Goal: Contribute content: Contribute content

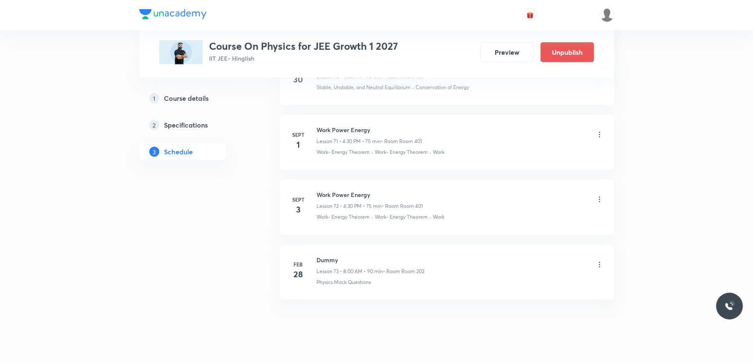
scroll to position [5107, 0]
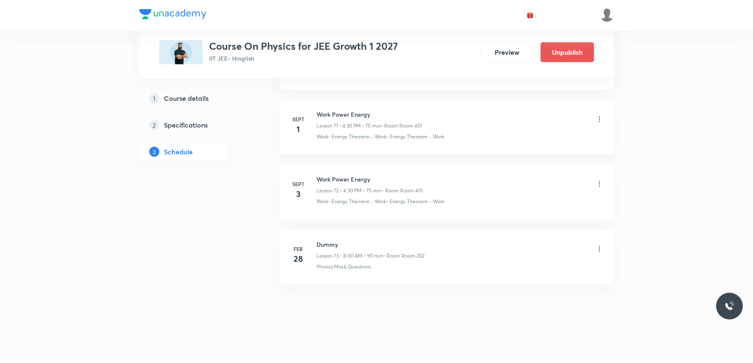
click at [350, 178] on h6 "Work Power Energy" at bounding box center [370, 179] width 106 height 9
copy h6 "Work Power Energy"
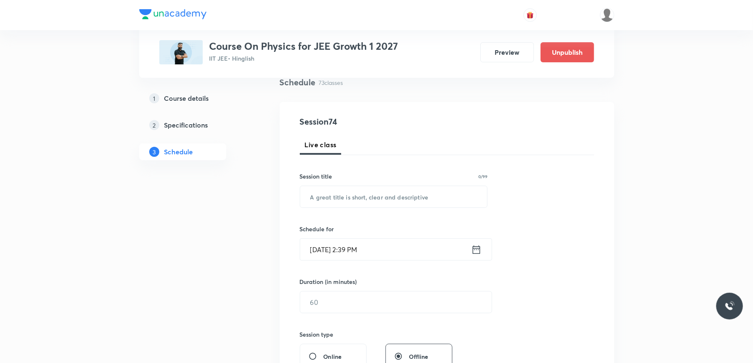
scroll to position [37, 0]
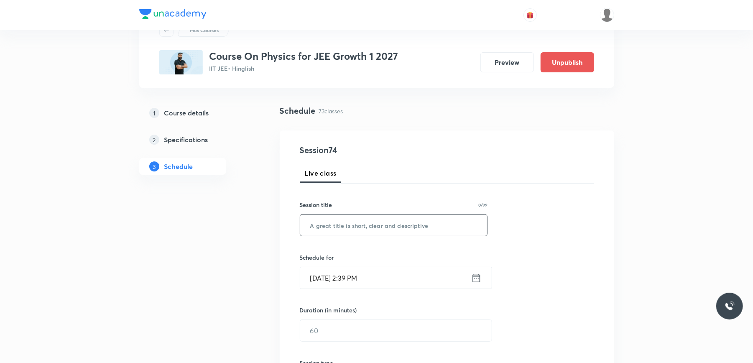
click at [335, 224] on input "text" at bounding box center [393, 224] width 187 height 21
paste input "Work Power Energy"
type input "Work Power Energy"
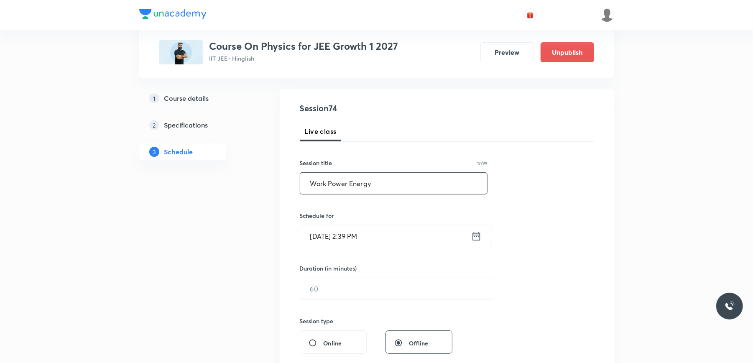
scroll to position [148, 0]
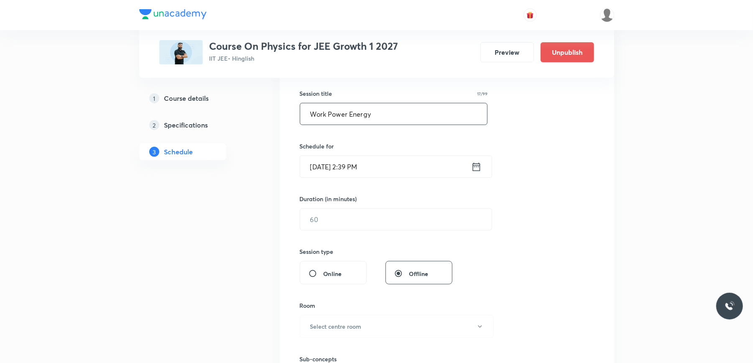
click at [405, 163] on input "Sept 5, 2025, 2:39 PM" at bounding box center [385, 166] width 171 height 21
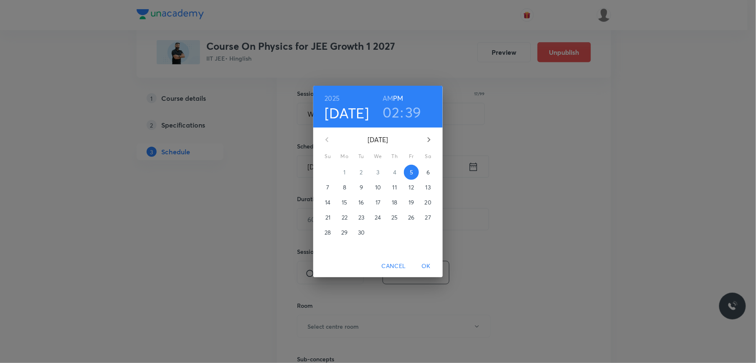
click at [388, 111] on h3 "02" at bounding box center [391, 112] width 17 height 18
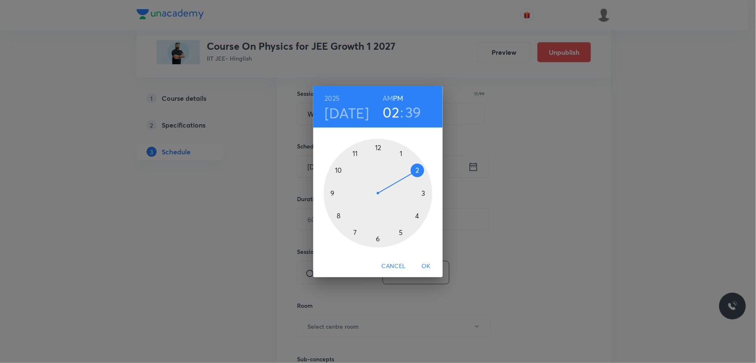
click at [423, 191] on div at bounding box center [378, 193] width 109 height 109
click at [425, 192] on div at bounding box center [378, 193] width 109 height 109
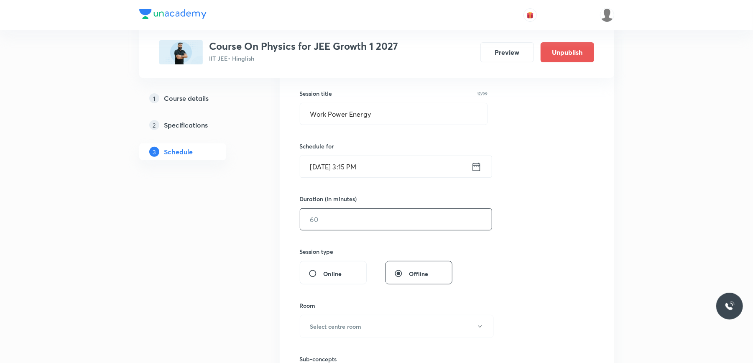
click at [329, 216] on input "text" at bounding box center [395, 219] width 191 height 21
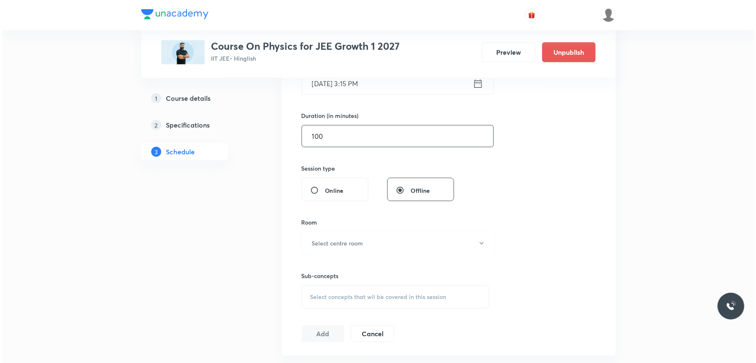
scroll to position [260, 0]
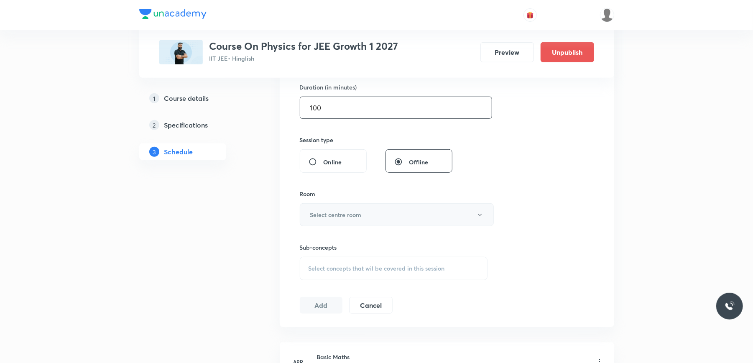
type input "100"
click at [361, 218] on h6 "Select centre room" at bounding box center [335, 214] width 51 height 9
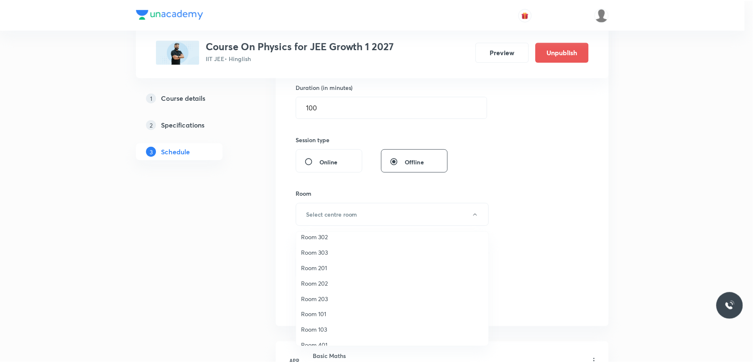
scroll to position [56, 0]
click at [326, 279] on span "Room 203" at bounding box center [394, 280] width 183 height 9
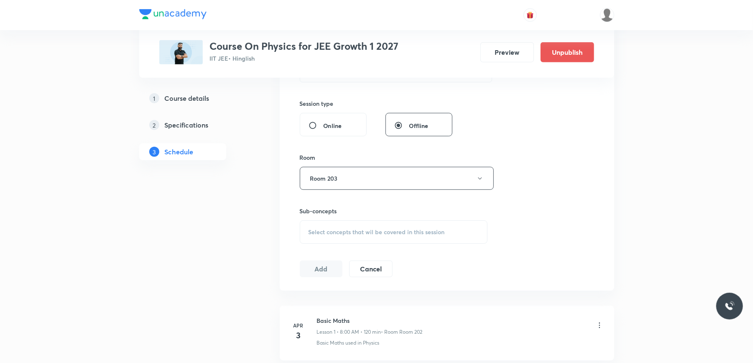
scroll to position [315, 0]
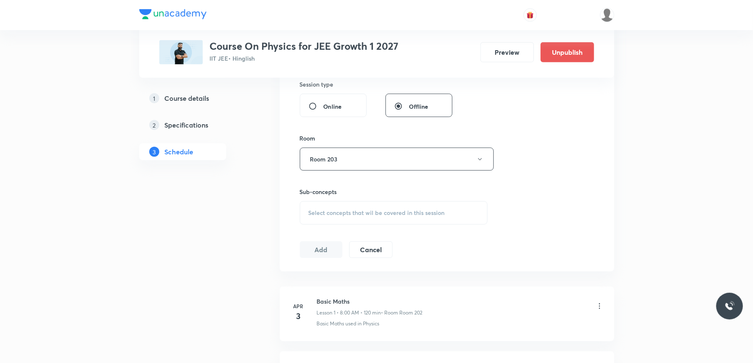
click at [328, 211] on span "Select concepts that wil be covered in this session" at bounding box center [376, 212] width 136 height 7
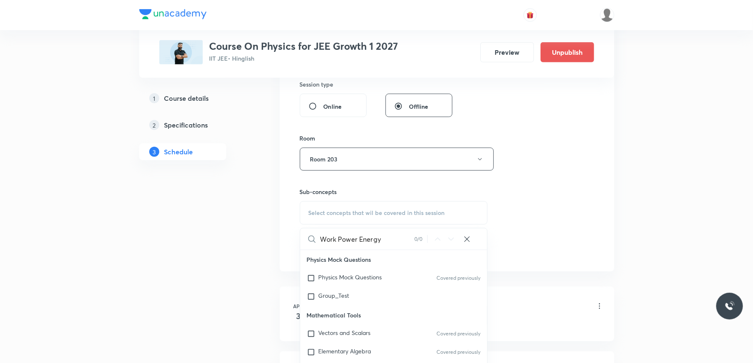
drag, startPoint x: 339, startPoint y: 241, endPoint x: 387, endPoint y: 237, distance: 47.3
click at [387, 237] on input "Work Power Energy" at bounding box center [367, 238] width 94 height 21
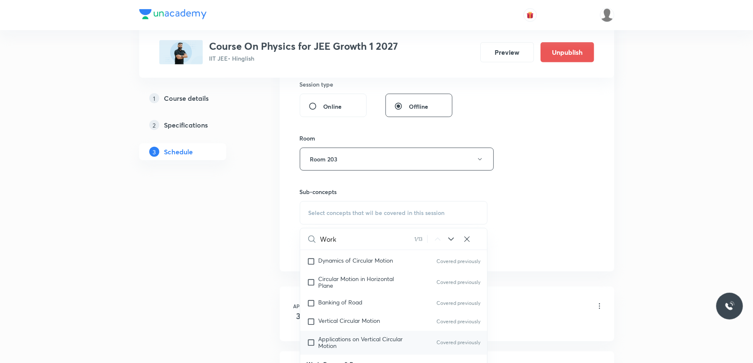
scroll to position [2075, 0]
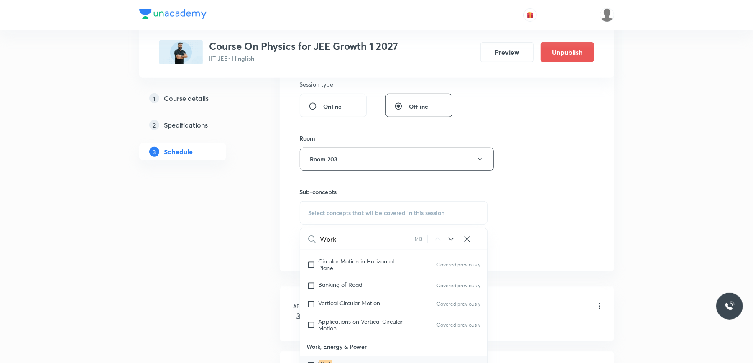
type input "Work"
click at [313, 361] on input "checkbox" at bounding box center [313, 365] width 12 height 8
checkbox input "true"
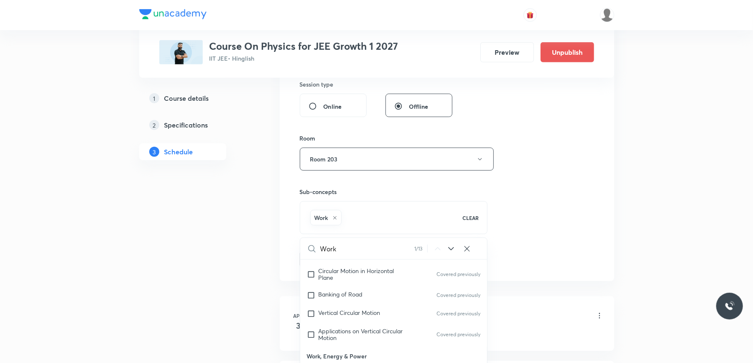
click at [283, 230] on div "Session 74 Live class Session title 17/99 Work Power Energy ​ Schedule for Sept…" at bounding box center [447, 66] width 334 height 429
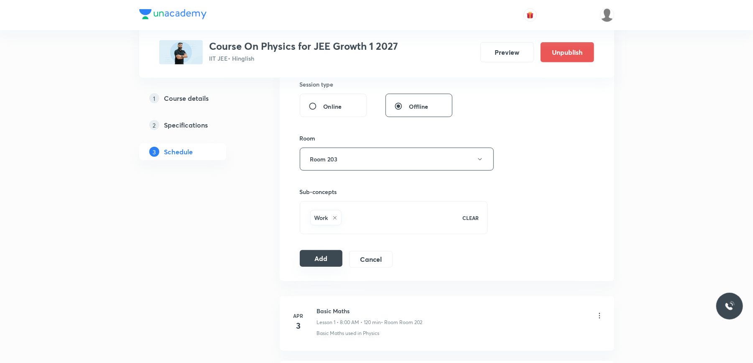
click at [324, 266] on button "Add" at bounding box center [321, 258] width 43 height 17
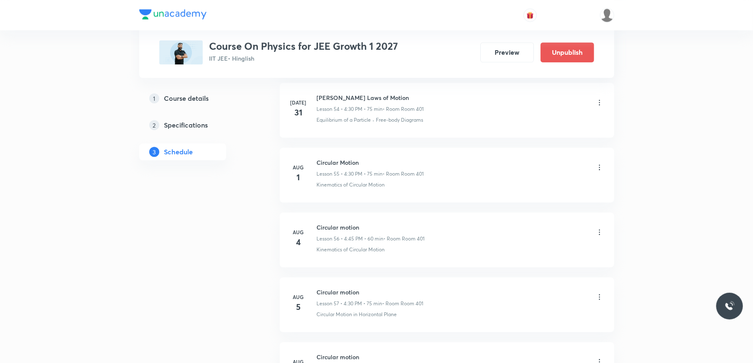
scroll to position [4787, 0]
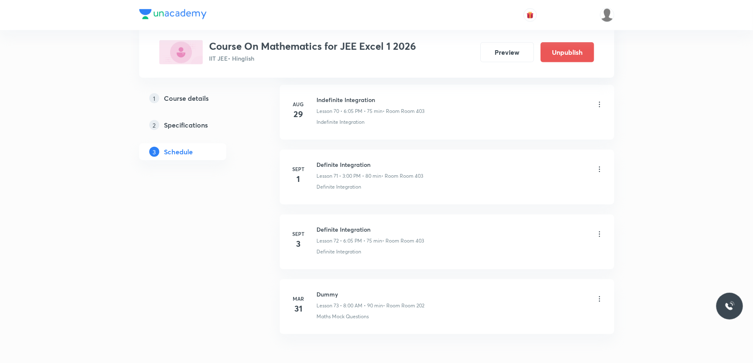
scroll to position [5183, 0]
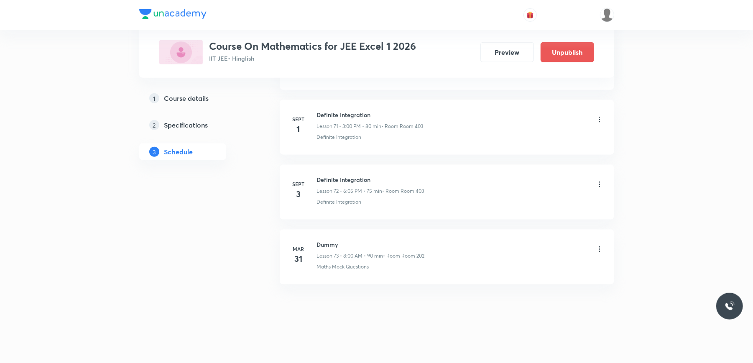
click at [328, 178] on h6 "Definite Integration" at bounding box center [370, 179] width 107 height 9
copy h6 "Definite Integration"
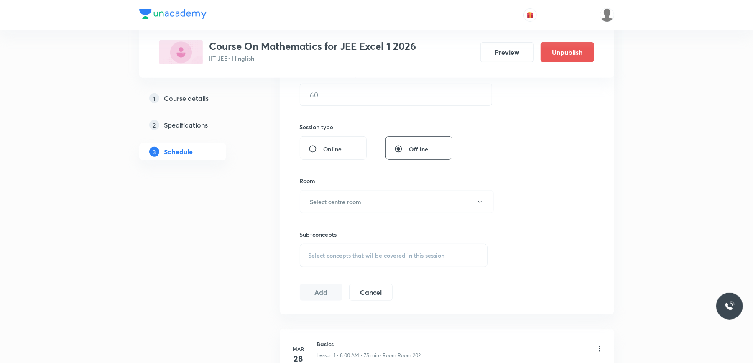
scroll to position [0, 0]
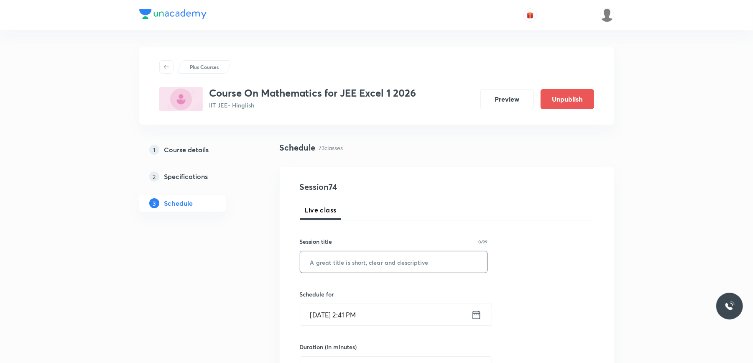
click at [354, 261] on input "text" at bounding box center [393, 261] width 187 height 21
paste input "Definite Integration"
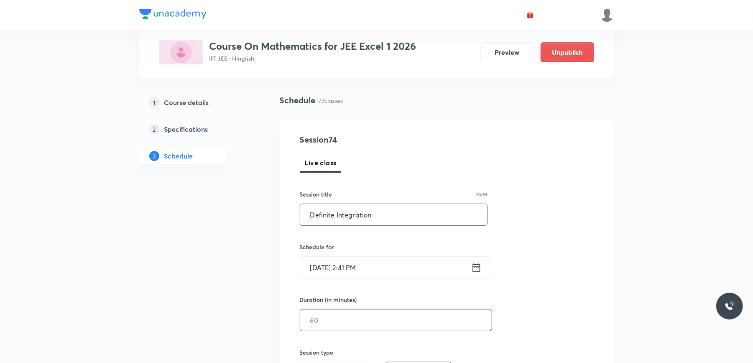
scroll to position [111, 0]
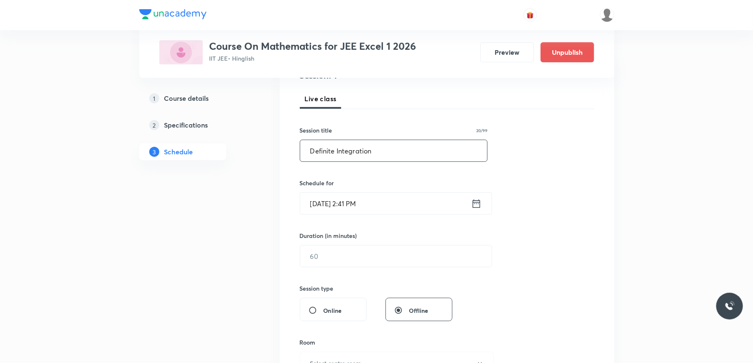
type input "Definite Integration"
click at [387, 206] on input "Sept 5, 2025, 2:41 PM" at bounding box center [385, 203] width 171 height 21
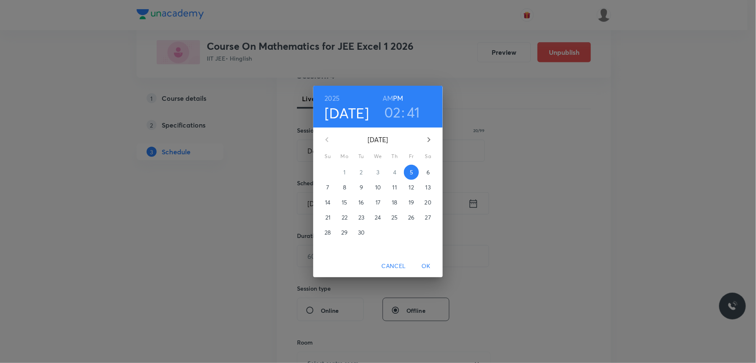
click at [396, 108] on h3 "02" at bounding box center [392, 112] width 17 height 18
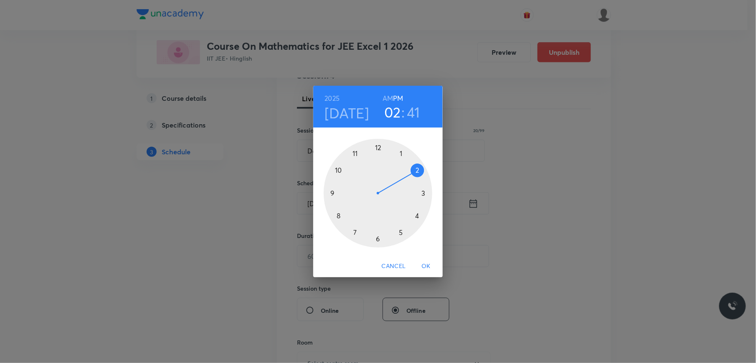
click at [425, 193] on div at bounding box center [378, 193] width 109 height 109
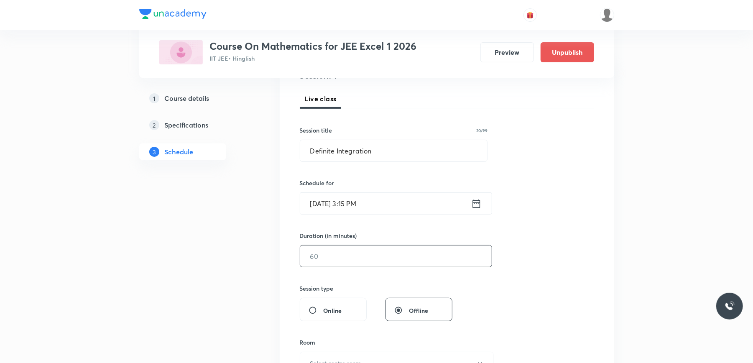
click at [347, 255] on input "text" at bounding box center [395, 255] width 191 height 21
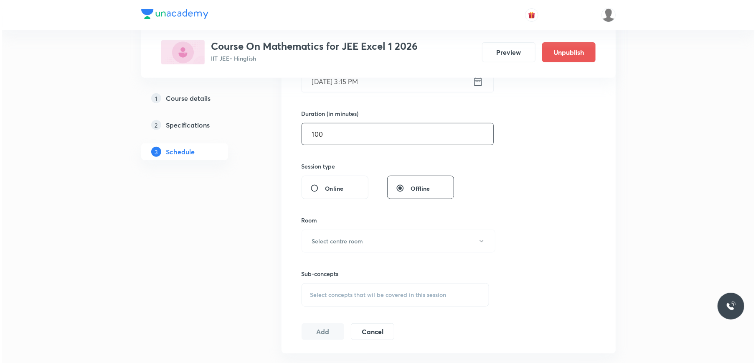
scroll to position [278, 0]
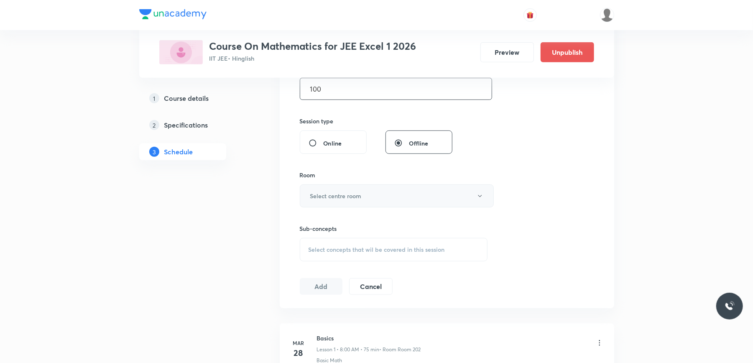
type input "100"
click at [360, 194] on h6 "Select centre room" at bounding box center [335, 195] width 51 height 9
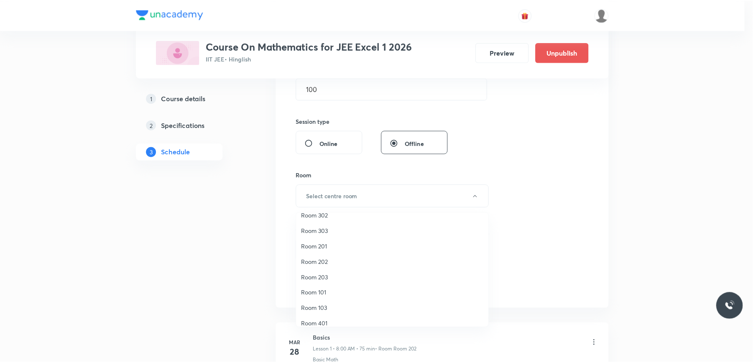
scroll to position [78, 0]
click at [323, 313] on span "Room 402" at bounding box center [394, 316] width 183 height 9
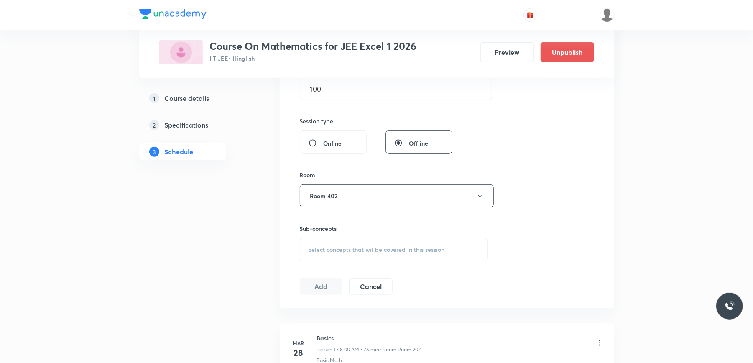
click at [338, 250] on span "Select concepts that wil be covered in this session" at bounding box center [376, 249] width 136 height 7
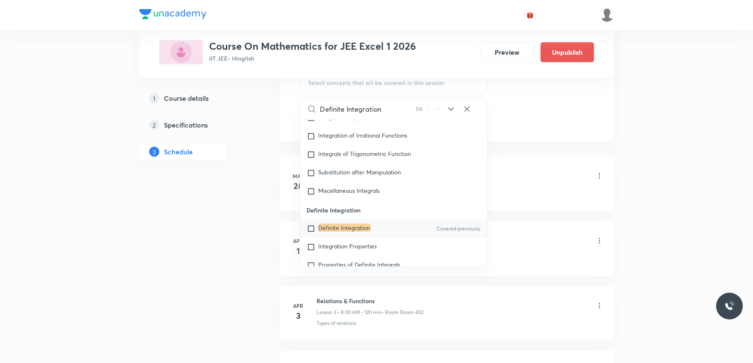
scroll to position [445, 0]
type input "Definite Integration"
click at [309, 231] on input "checkbox" at bounding box center [313, 228] width 12 height 8
checkbox input "true"
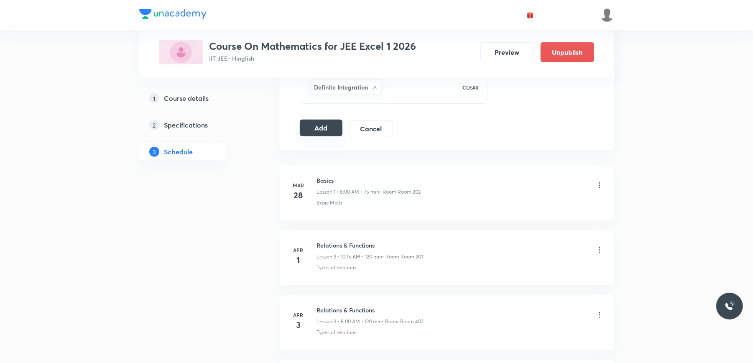
click at [319, 133] on button "Add" at bounding box center [321, 128] width 43 height 17
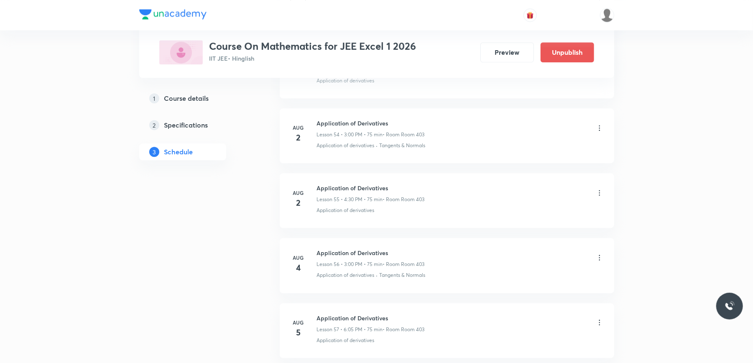
scroll to position [4862, 0]
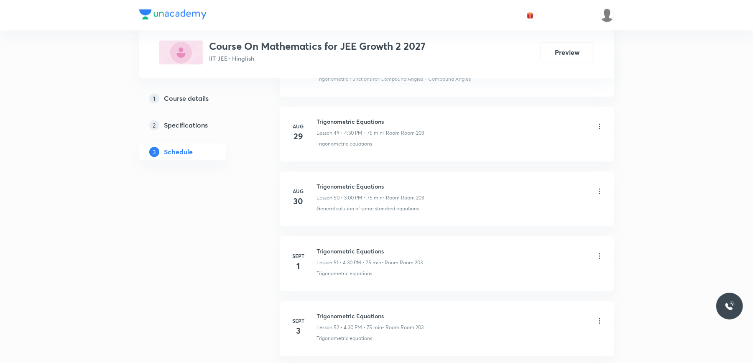
scroll to position [3702, 0]
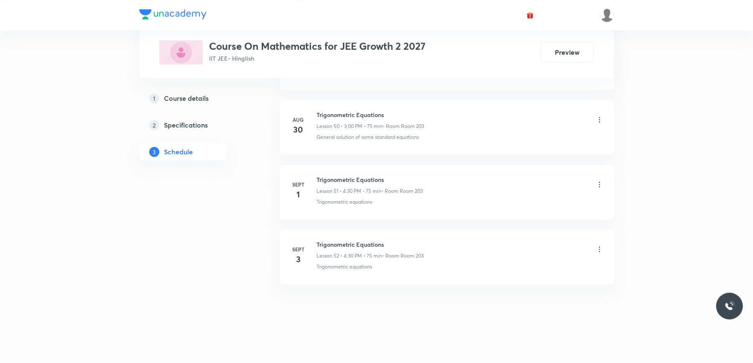
click at [343, 242] on h6 "Trigonometric Equations" at bounding box center [370, 244] width 107 height 9
copy h6 "Trigonometric Equations"
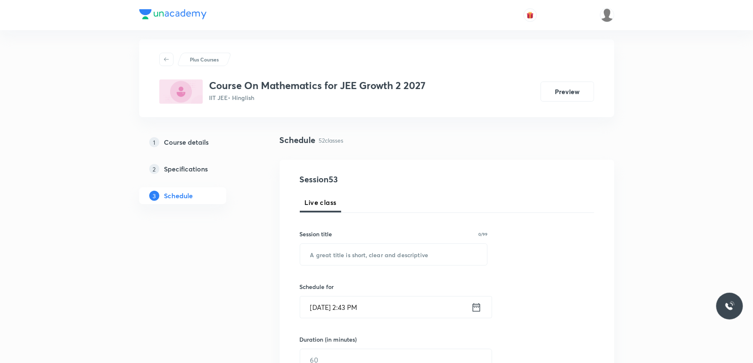
scroll to position [0, 0]
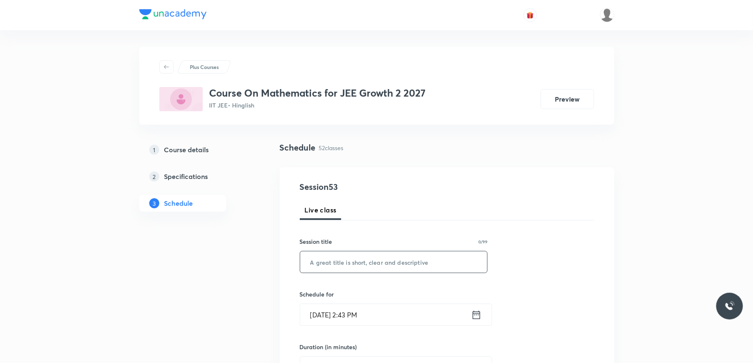
click at [332, 253] on input "text" at bounding box center [393, 261] width 187 height 21
paste input "Trigonometric Equations"
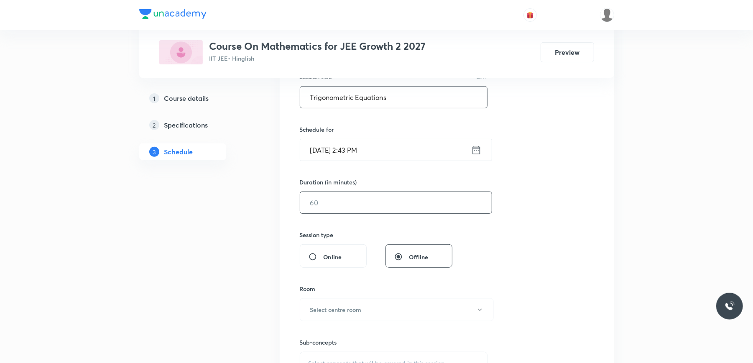
scroll to position [167, 0]
type input "Trigonometric Equations"
click at [400, 154] on input "[DATE] 2:43 PM" at bounding box center [385, 147] width 171 height 21
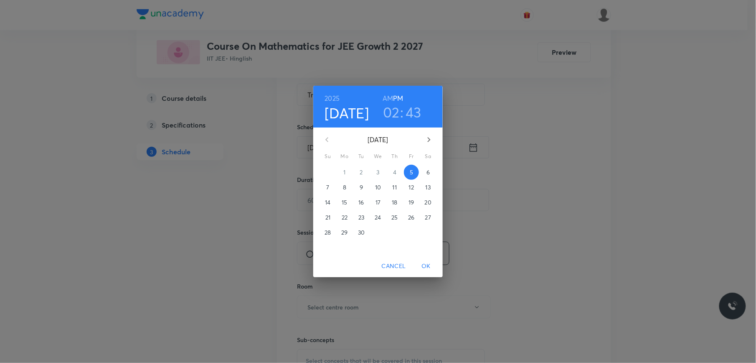
click at [392, 114] on h3 "02" at bounding box center [391, 112] width 17 height 18
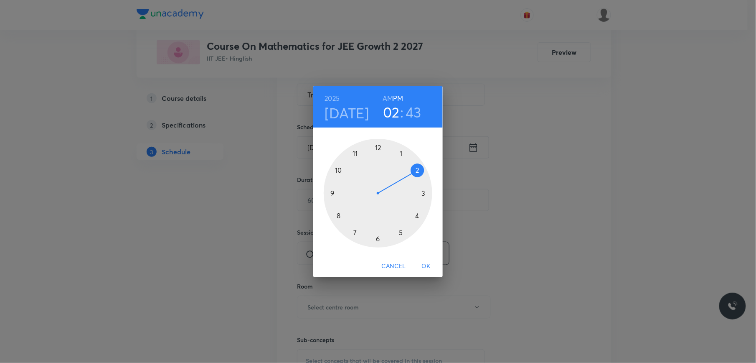
click at [402, 233] on div at bounding box center [378, 193] width 109 height 109
click at [416, 214] on div at bounding box center [378, 193] width 109 height 109
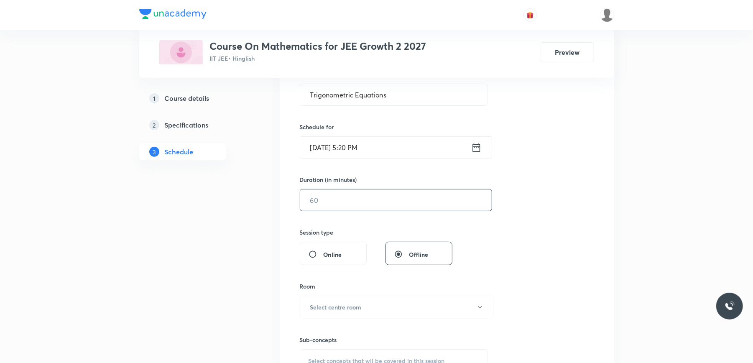
click at [339, 201] on input "text" at bounding box center [395, 199] width 191 height 21
type input "100"
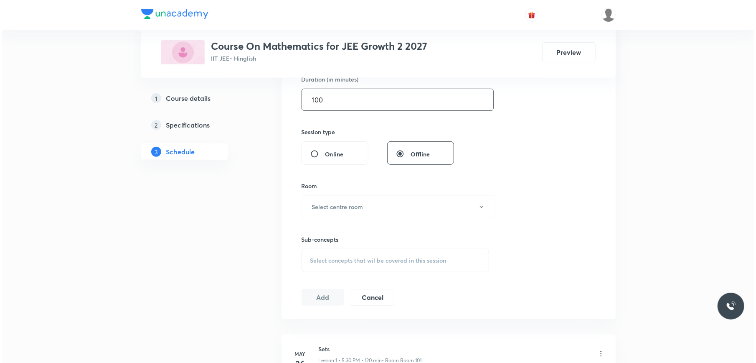
scroll to position [268, 0]
click at [331, 209] on h6 "Select centre room" at bounding box center [335, 206] width 51 height 9
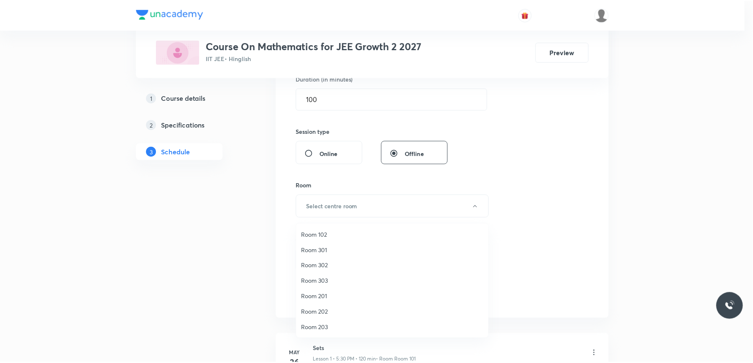
scroll to position [78, 0]
click at [310, 248] on span "Room 203" at bounding box center [394, 249] width 183 height 9
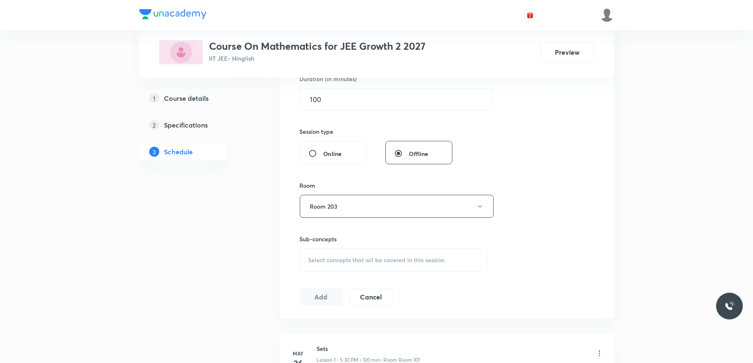
click at [359, 260] on span "Select concepts that wil be covered in this session" at bounding box center [376, 260] width 136 height 7
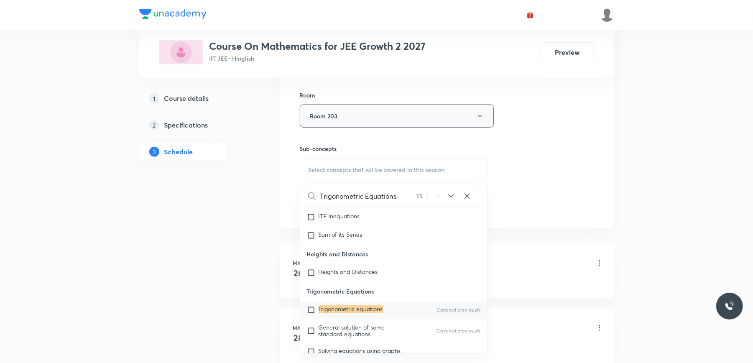
scroll to position [359, 0]
type input "Trigonometric Equations"
drag, startPoint x: 308, startPoint y: 313, endPoint x: 273, endPoint y: 201, distance: 117.4
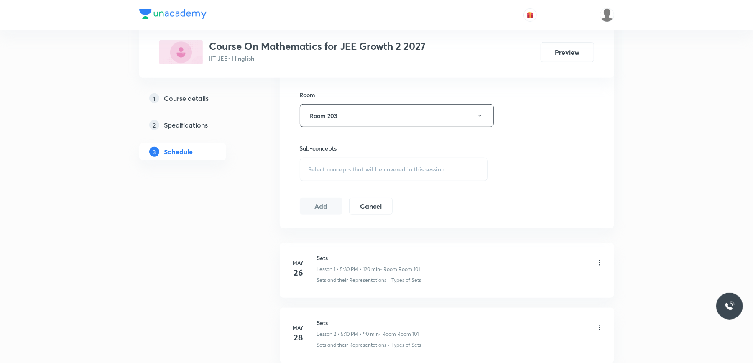
click at [315, 160] on div "Select concepts that wil be covered in this session" at bounding box center [394, 169] width 188 height 23
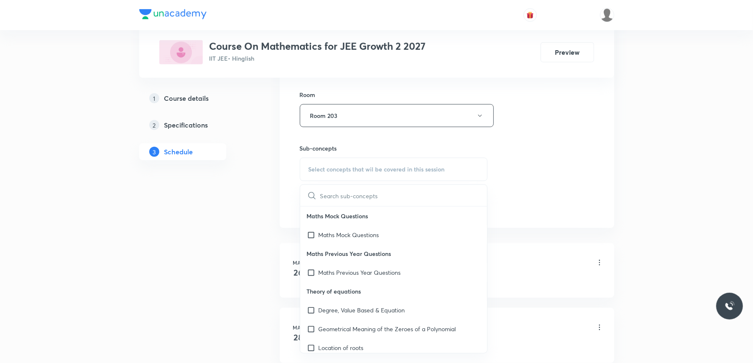
drag, startPoint x: 315, startPoint y: 160, endPoint x: 338, endPoint y: 194, distance: 40.9
click at [338, 194] on input "text" at bounding box center [403, 195] width 167 height 21
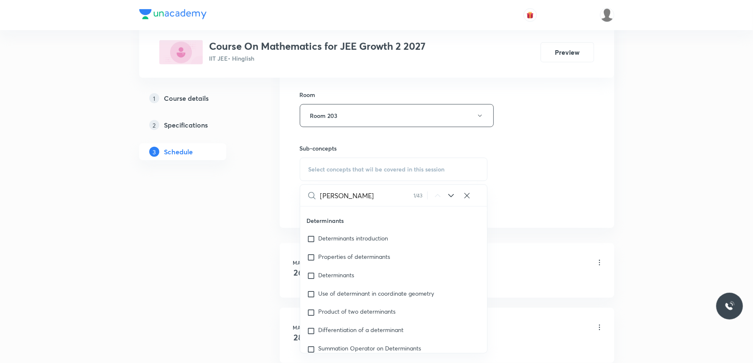
scroll to position [3486, 0]
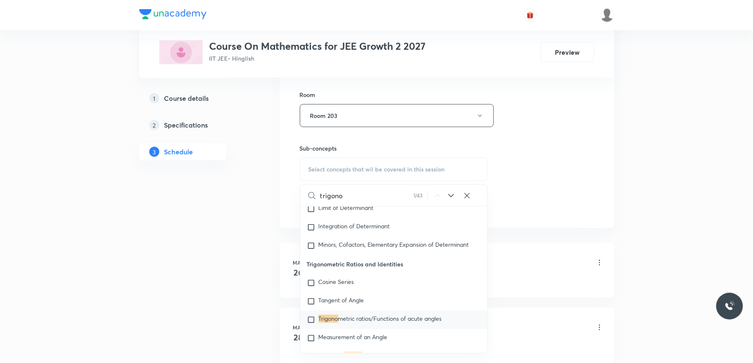
type input "trigono"
click at [309, 316] on input "checkbox" at bounding box center [313, 320] width 12 height 8
checkbox input "true"
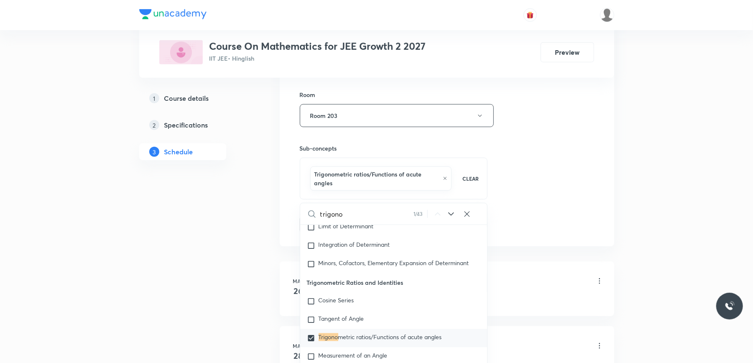
click at [283, 205] on div "Session 53 Live class Session title 23/99 Trigonometric Equations ​ Schedule fo…" at bounding box center [447, 28] width 334 height 438
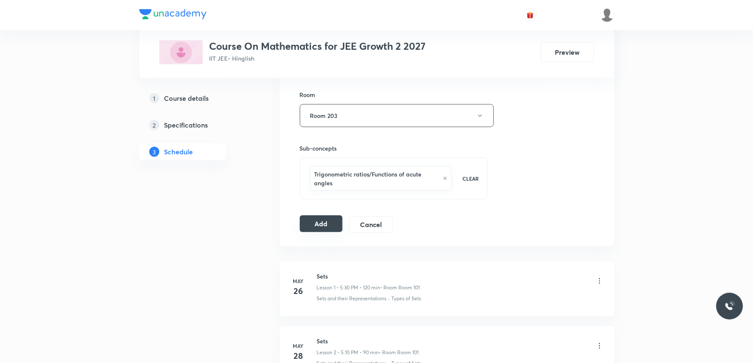
click at [313, 219] on button "Add" at bounding box center [321, 223] width 43 height 17
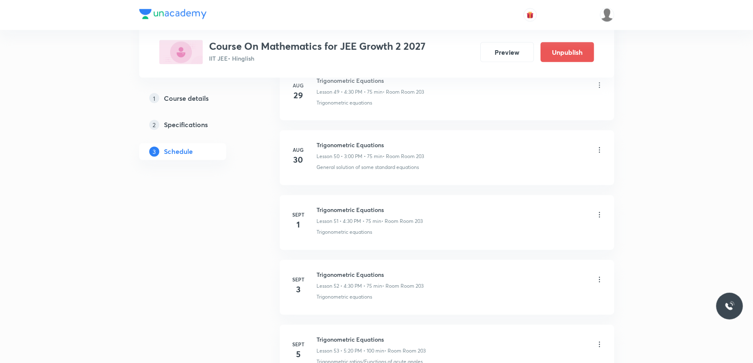
scroll to position [3382, 0]
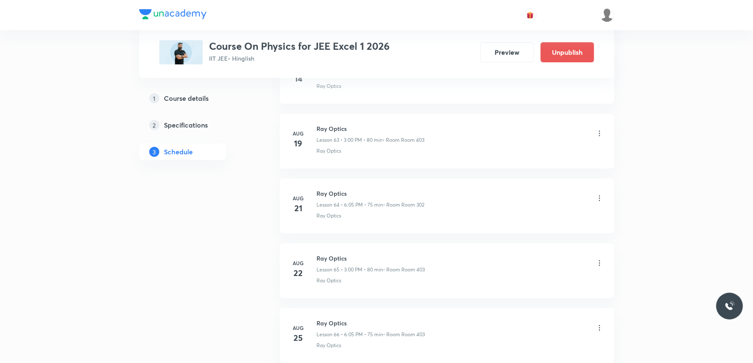
scroll to position [5025, 0]
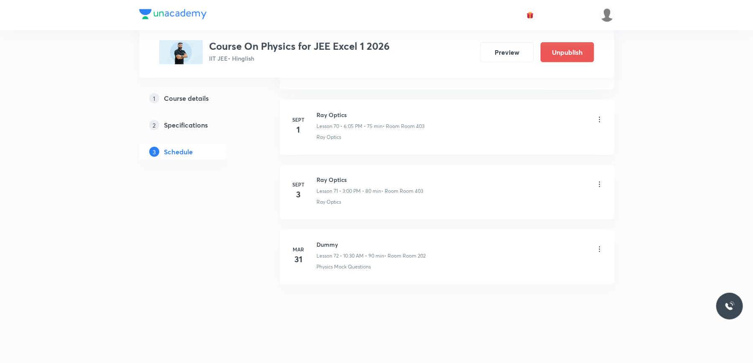
click at [330, 177] on h6 "Ray Optics" at bounding box center [370, 179] width 107 height 9
copy h6 "Ray Optics"
drag, startPoint x: 330, startPoint y: 177, endPoint x: 254, endPoint y: 203, distance: 79.8
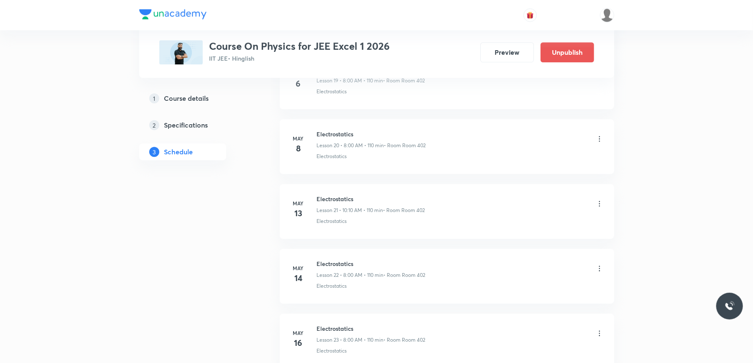
scroll to position [0, 0]
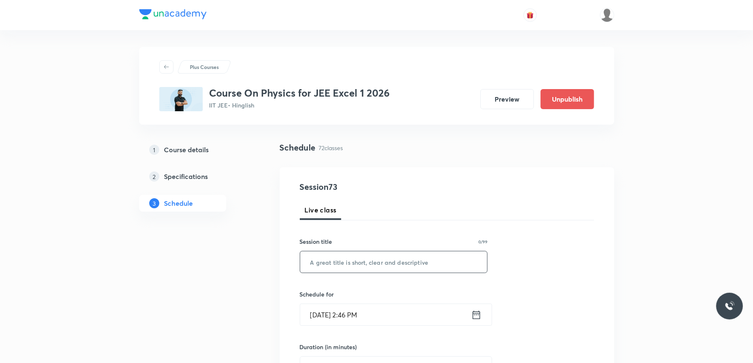
click at [343, 265] on input "text" at bounding box center [393, 261] width 187 height 21
paste input "Ray Optics"
type input "Ray Optics"
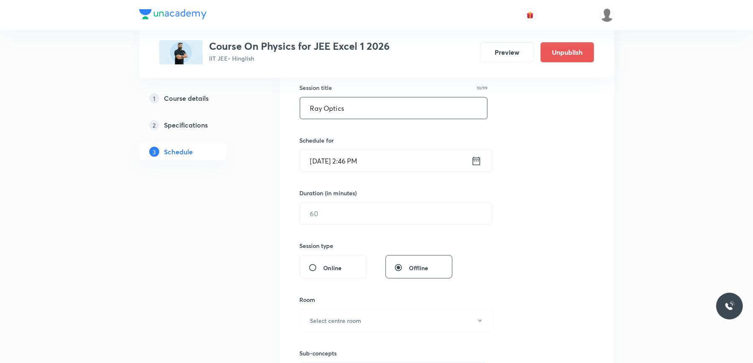
scroll to position [167, 0]
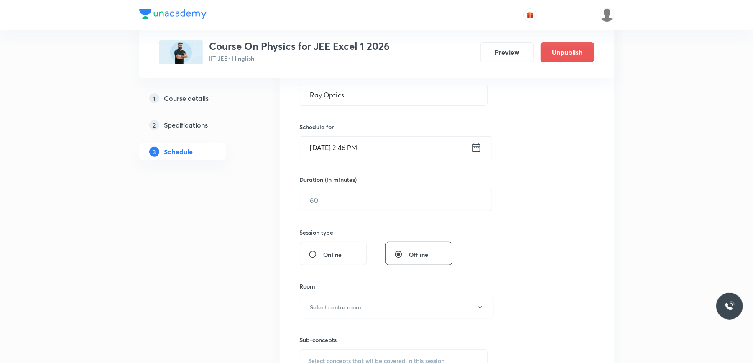
click at [408, 150] on input "Sept 5, 2025, 2:46 PM" at bounding box center [385, 147] width 171 height 21
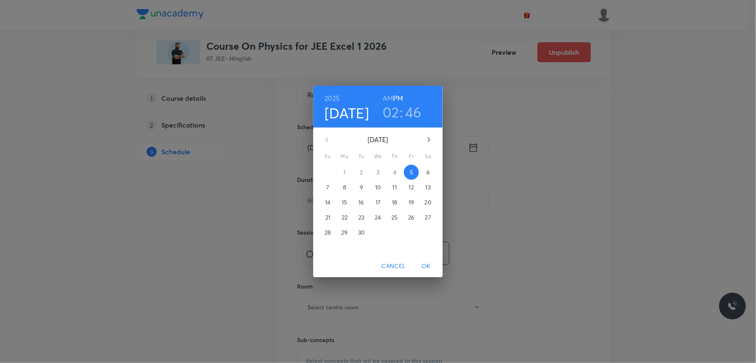
click at [392, 115] on h3 "02" at bounding box center [391, 112] width 17 height 18
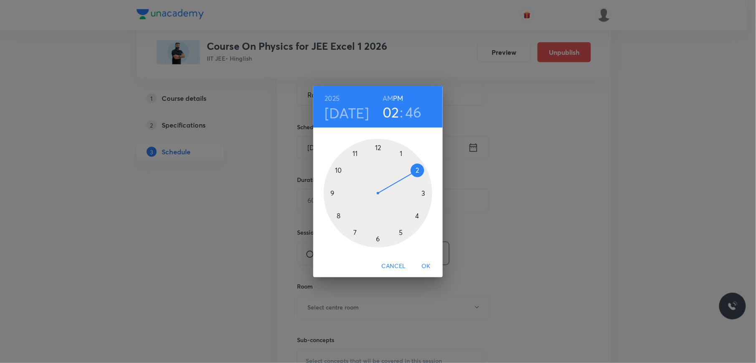
click at [400, 232] on div at bounding box center [378, 193] width 109 height 109
click at [419, 215] on div at bounding box center [378, 193] width 109 height 109
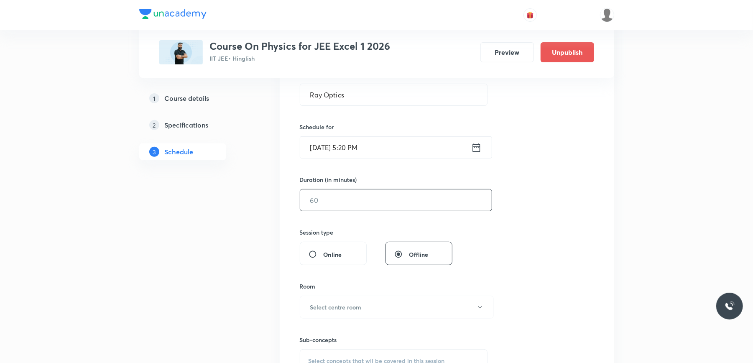
click at [337, 199] on input "text" at bounding box center [395, 199] width 191 height 21
type input "100"
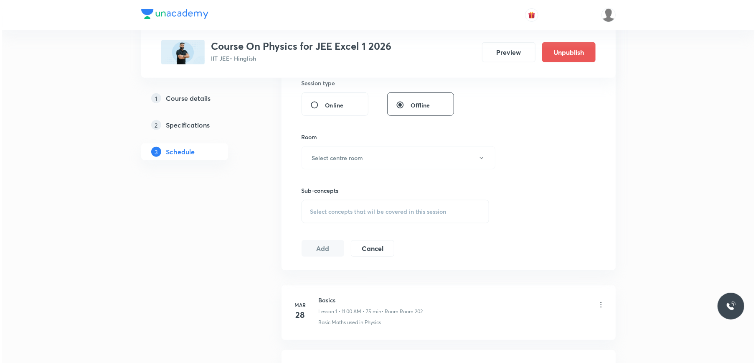
scroll to position [334, 0]
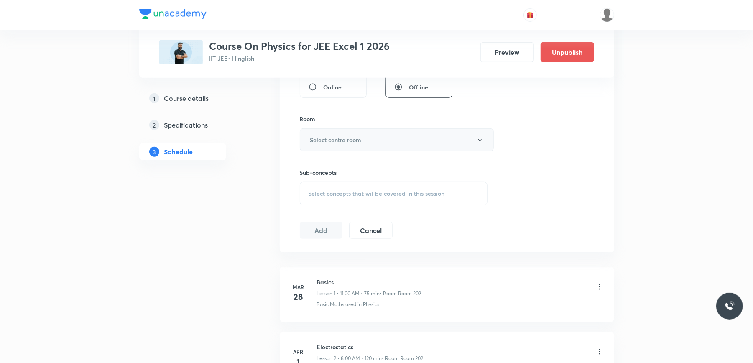
click at [354, 139] on h6 "Select centre room" at bounding box center [335, 139] width 51 height 9
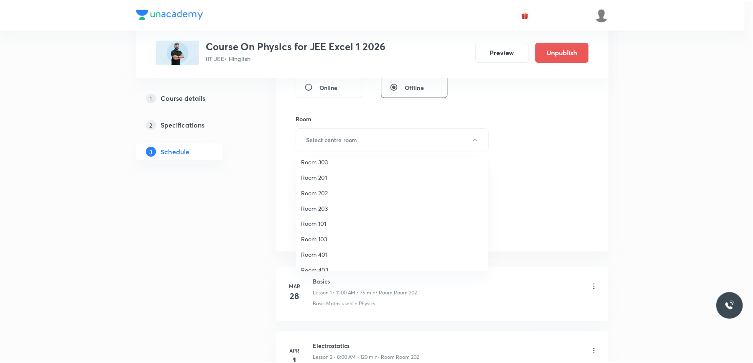
scroll to position [78, 0]
click at [324, 261] on span "Room 402" at bounding box center [394, 260] width 183 height 9
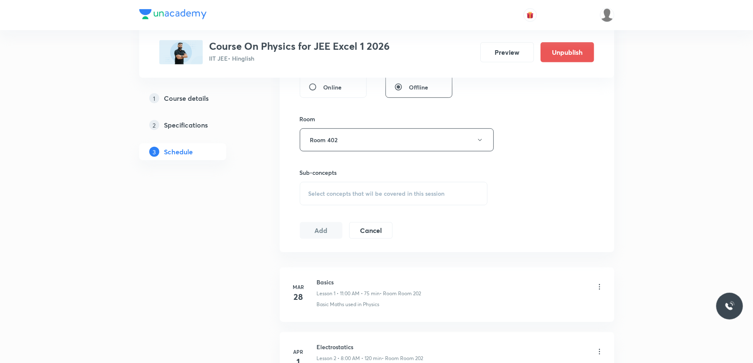
click at [341, 197] on span "Select concepts that wil be covered in this session" at bounding box center [376, 193] width 136 height 7
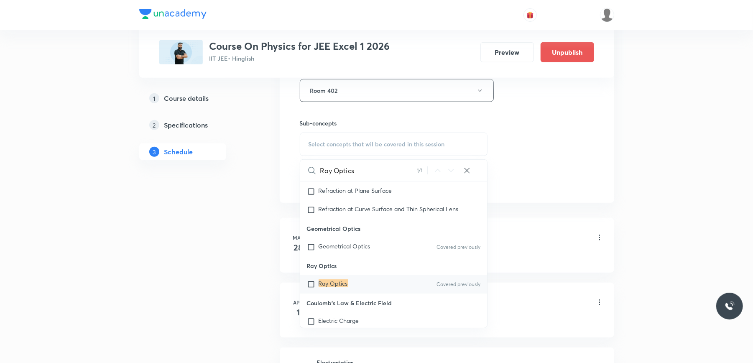
scroll to position [445, 0]
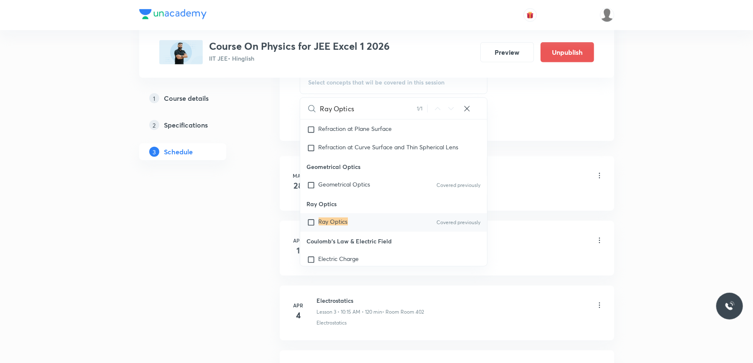
type input "Ray Optics"
click at [310, 226] on input "checkbox" at bounding box center [313, 222] width 12 height 8
checkbox input "true"
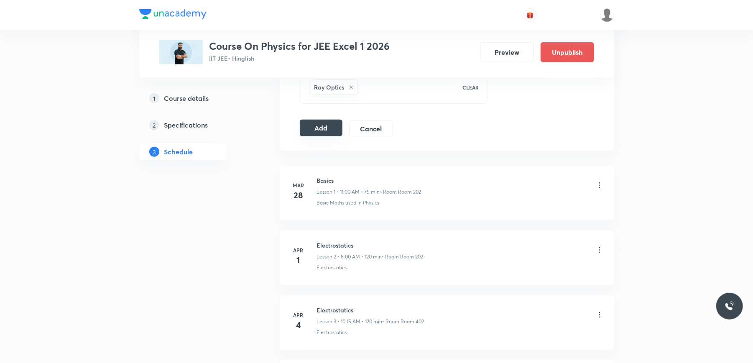
click at [315, 128] on button "Add" at bounding box center [321, 128] width 43 height 17
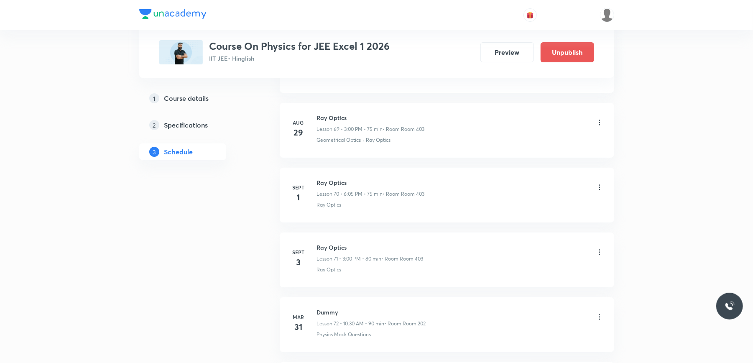
scroll to position [4705, 0]
